Goal: Find specific page/section: Find specific page/section

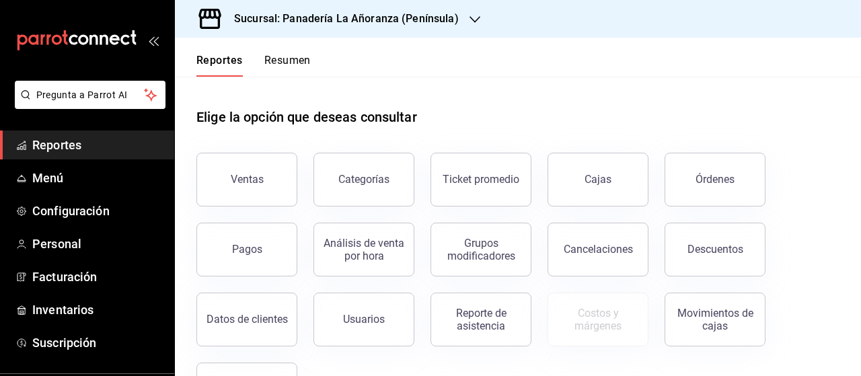
click at [291, 63] on button "Resumen" at bounding box center [287, 65] width 46 height 23
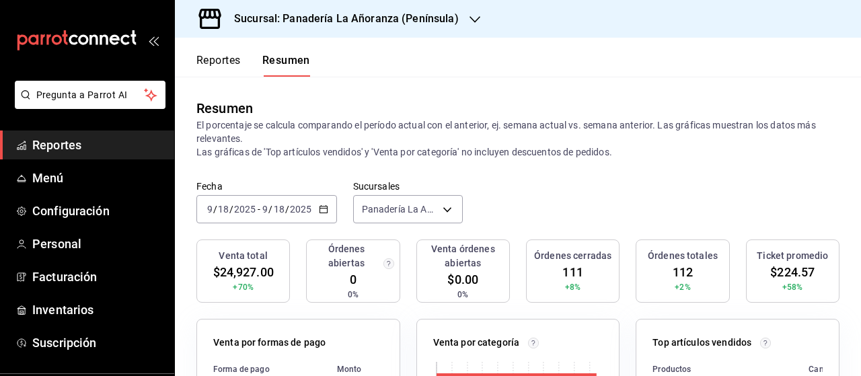
click at [471, 18] on icon "button" at bounding box center [475, 19] width 11 height 11
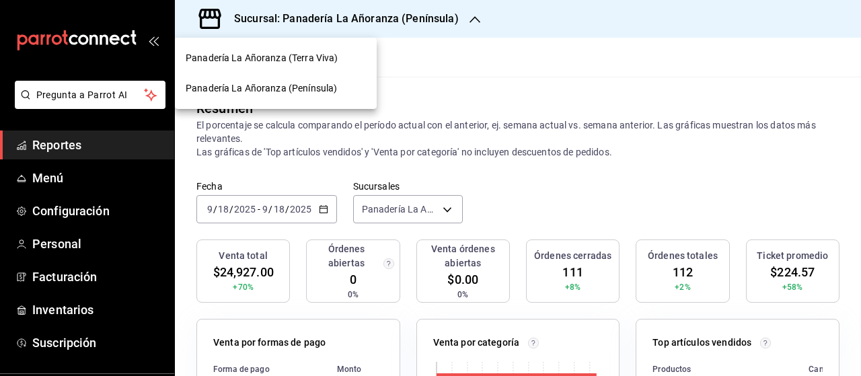
click at [324, 56] on span "Panadería La Añoranza (Terra Viva)" at bounding box center [262, 58] width 152 height 14
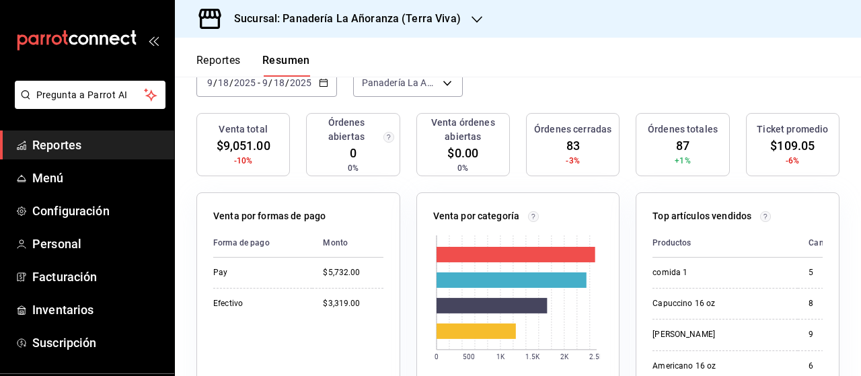
scroll to position [135, 0]
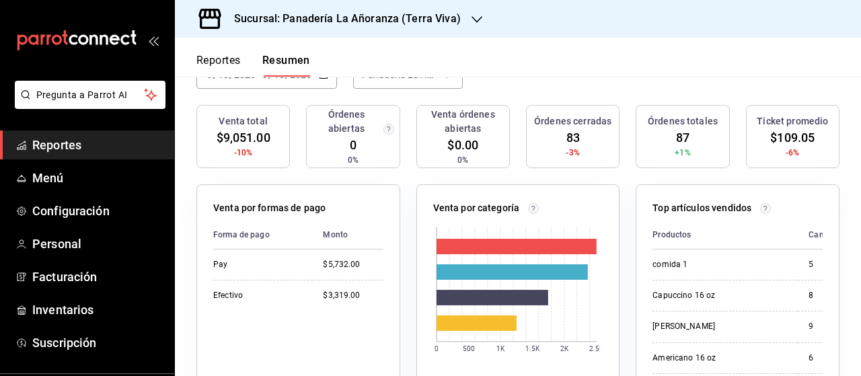
click at [466, 21] on div "Sucursal: Panadería La Añoranza (Terra Viva)" at bounding box center [337, 19] width 302 height 38
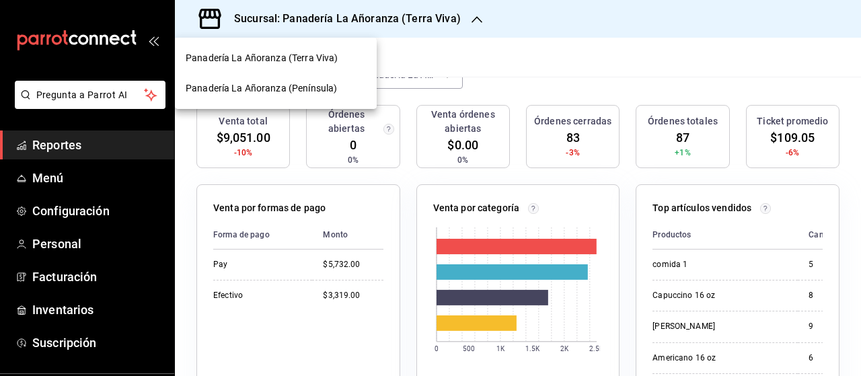
click at [330, 88] on span "Panadería La Añoranza (Península)" at bounding box center [261, 88] width 151 height 14
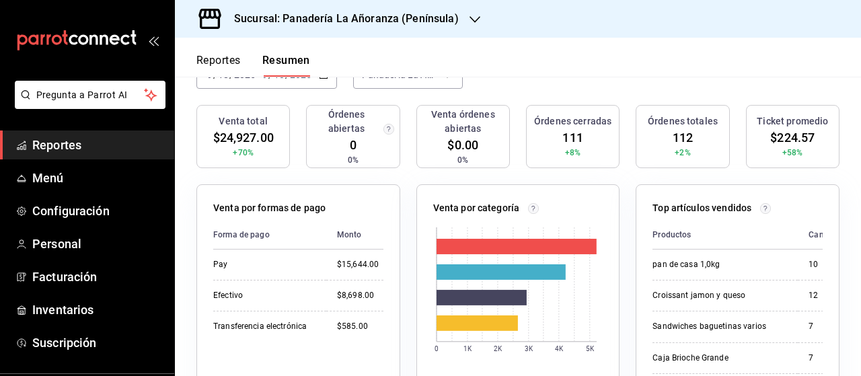
click at [473, 19] on icon "button" at bounding box center [475, 19] width 11 height 7
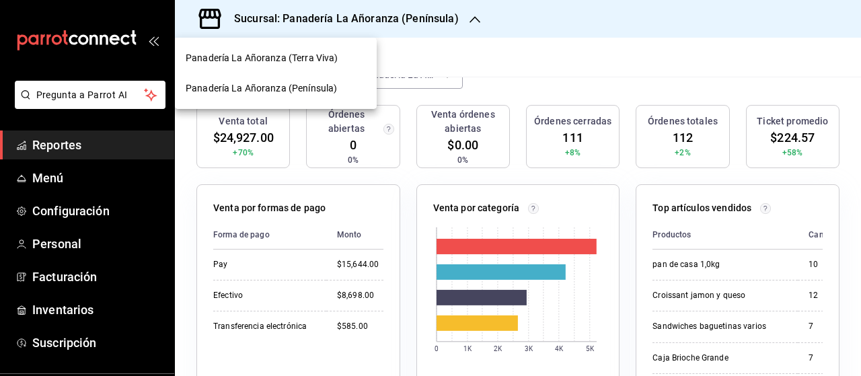
click at [317, 63] on span "Panadería La Añoranza (Terra Viva)" at bounding box center [262, 58] width 152 height 14
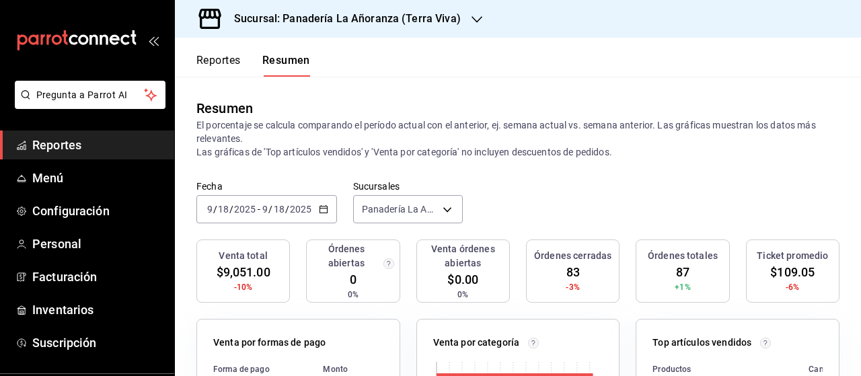
scroll to position [67, 0]
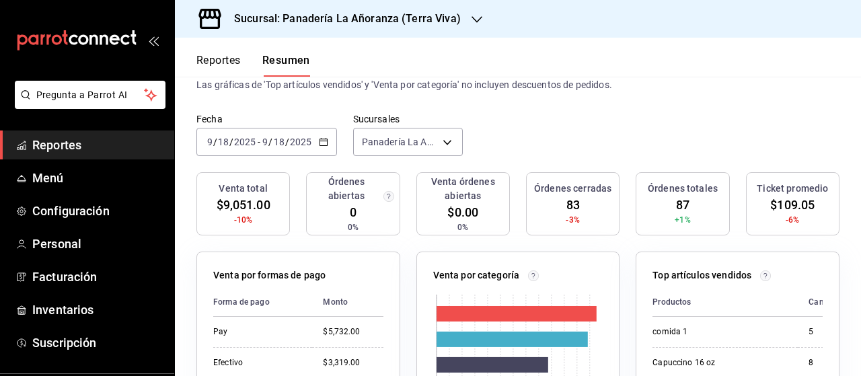
click at [472, 22] on icon "button" at bounding box center [477, 19] width 11 height 11
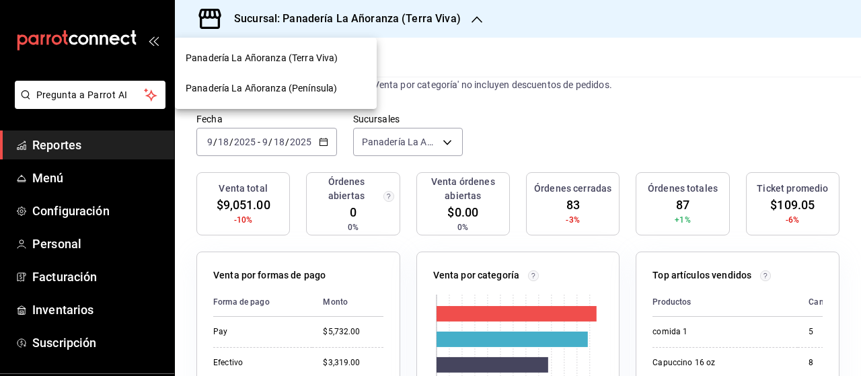
click at [326, 85] on span "Panadería La Añoranza (Península)" at bounding box center [261, 88] width 151 height 14
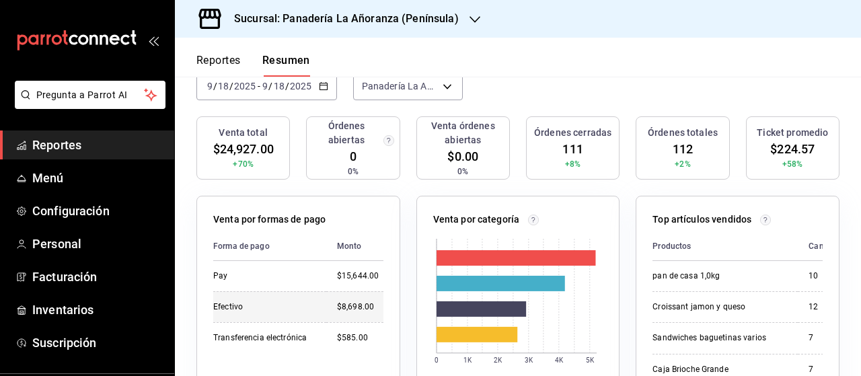
scroll to position [135, 0]
